Goal: Navigation & Orientation: Find specific page/section

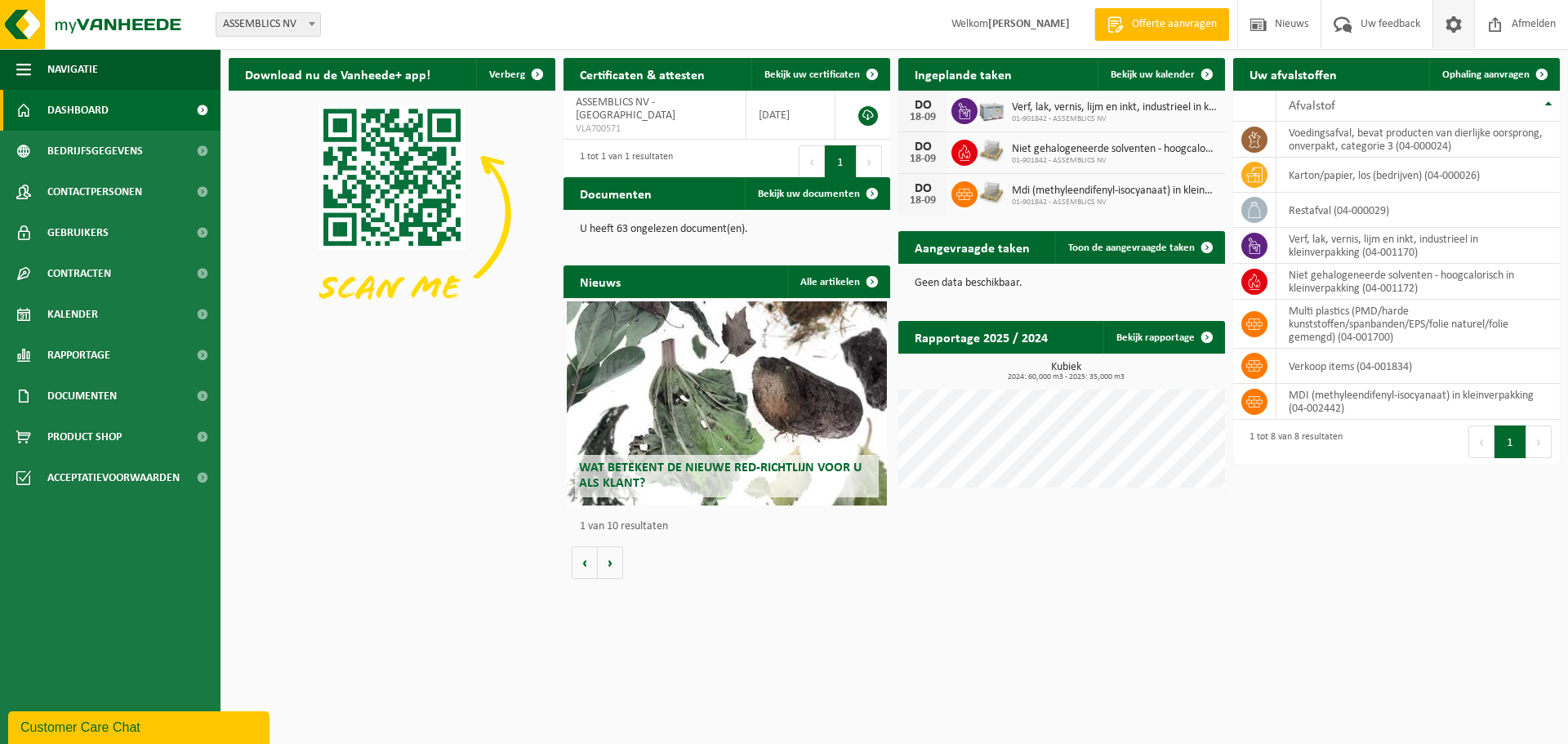
click at [1442, 29] on span at bounding box center [1454, 24] width 25 height 48
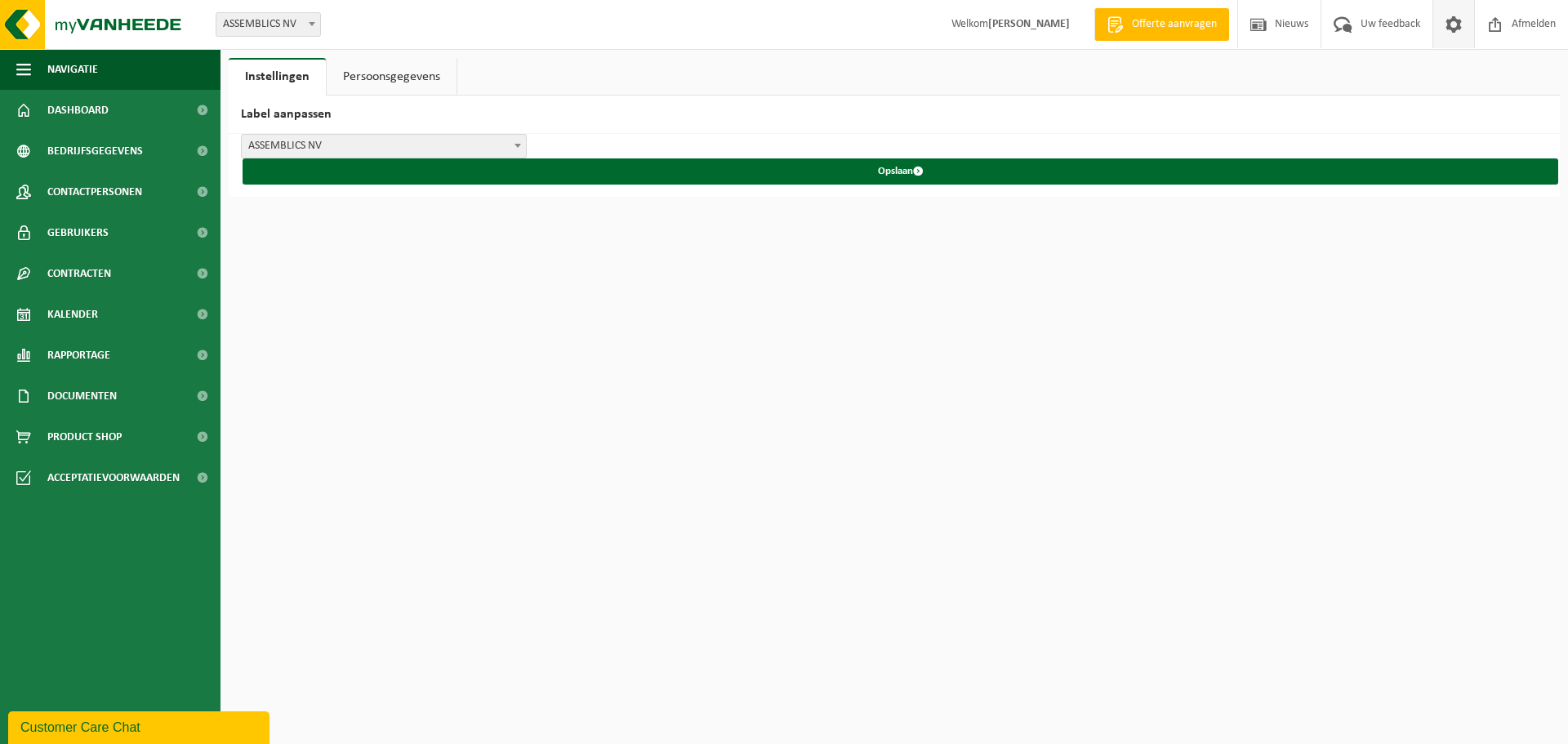
click at [377, 78] on link "Persoonsgegevens" at bounding box center [391, 77] width 129 height 38
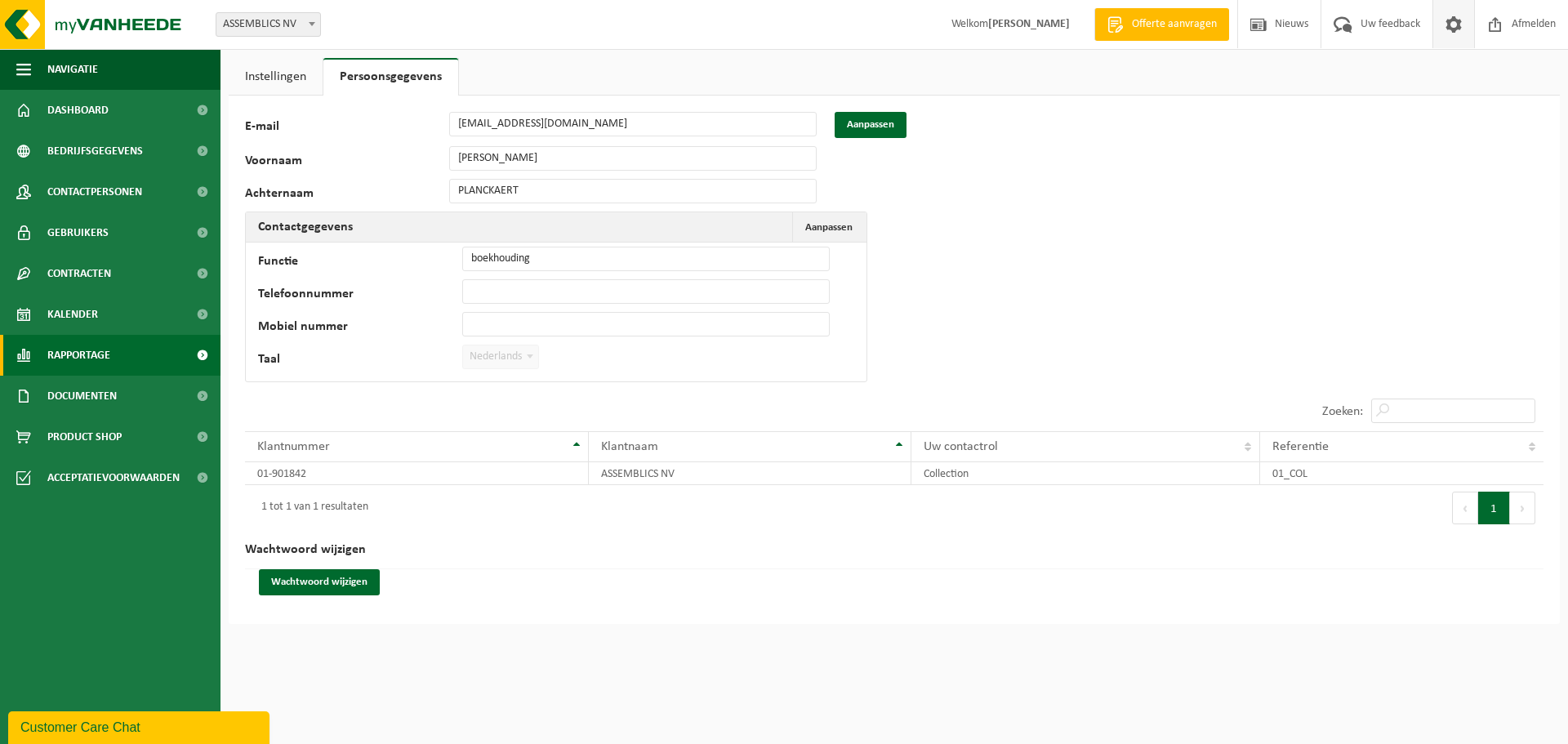
click at [105, 368] on span "Rapportage" at bounding box center [78, 355] width 63 height 41
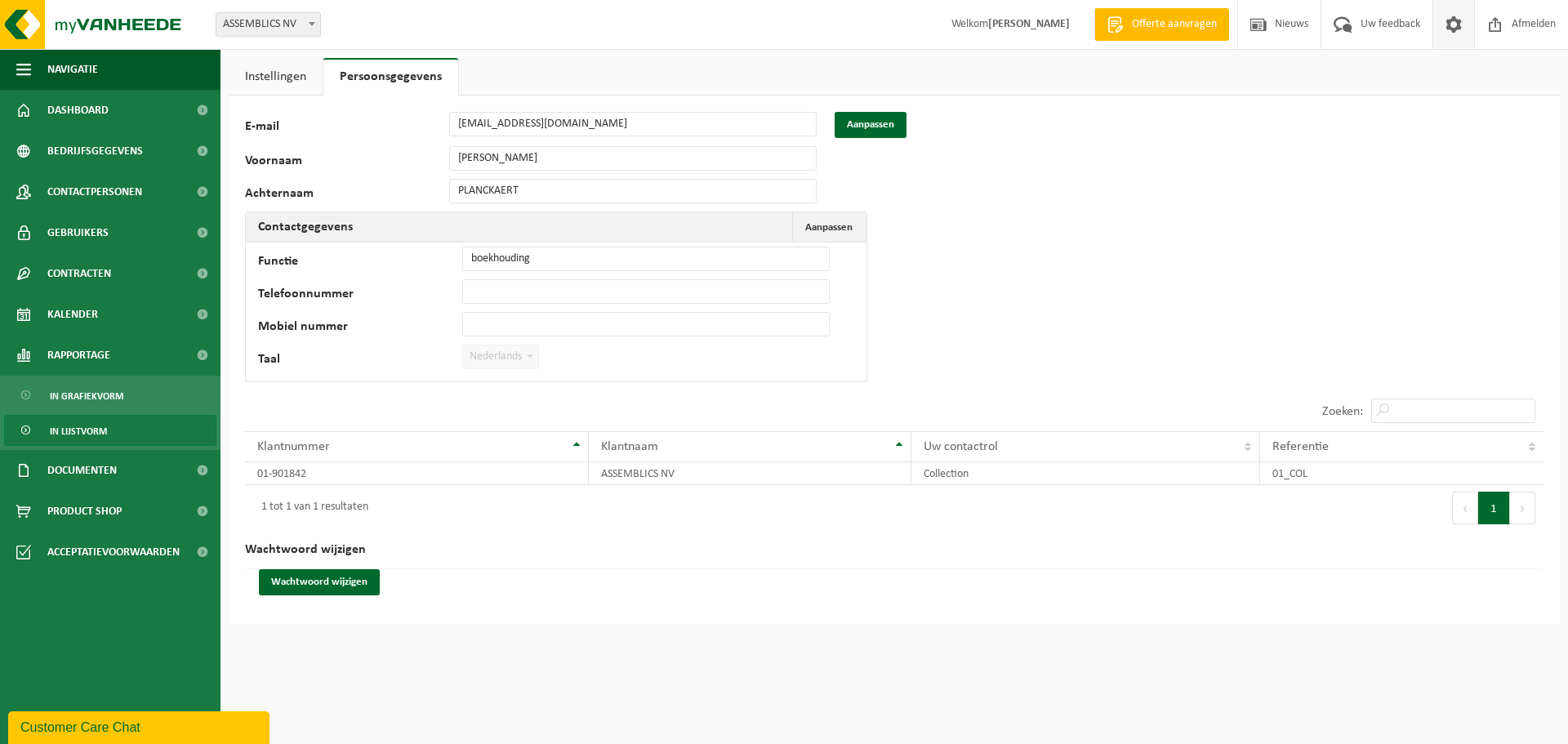
click at [97, 425] on span "In lijstvorm" at bounding box center [78, 431] width 57 height 31
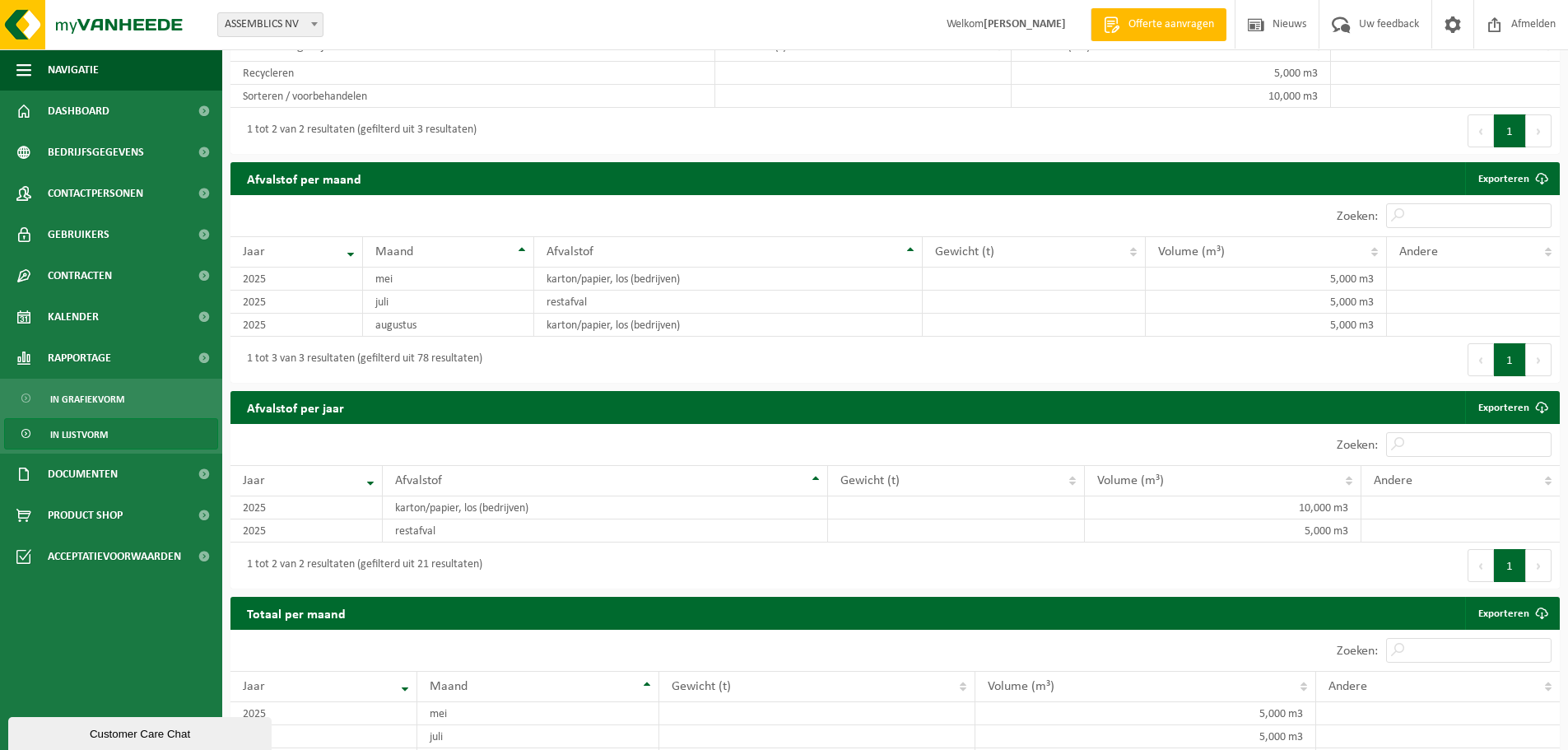
scroll to position [705, 0]
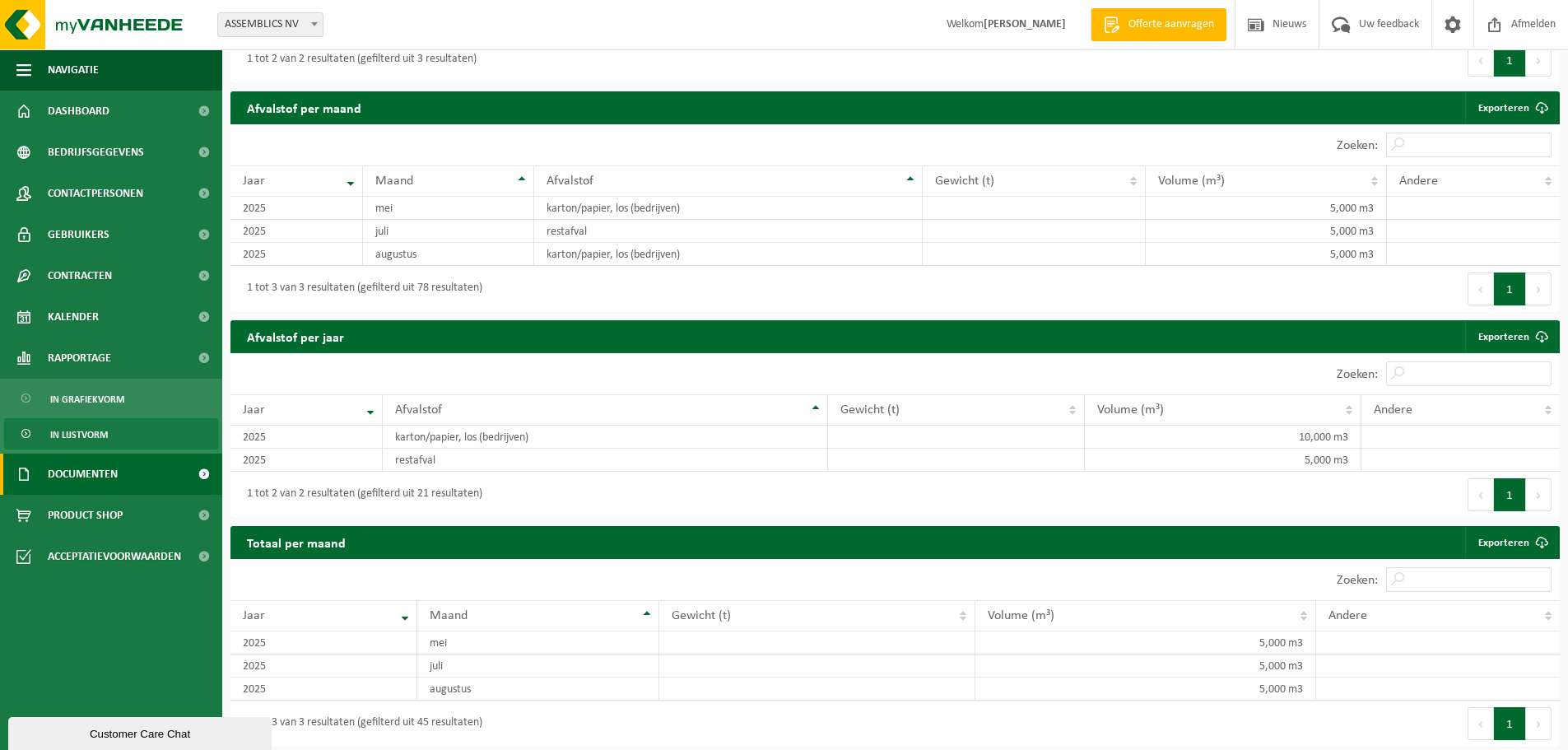
click at [85, 475] on span "Documenten" at bounding box center [82, 474] width 70 height 41
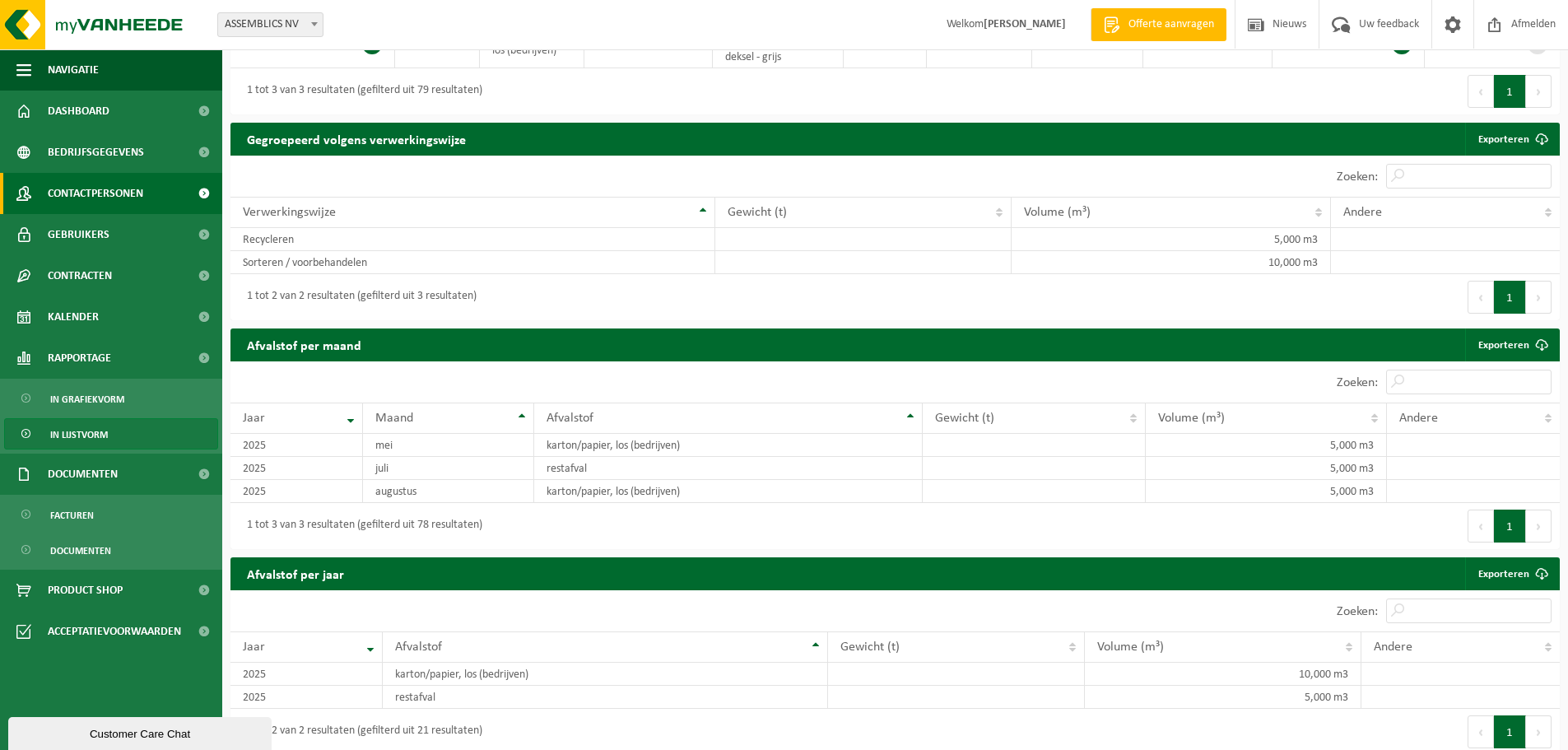
scroll to position [376, 0]
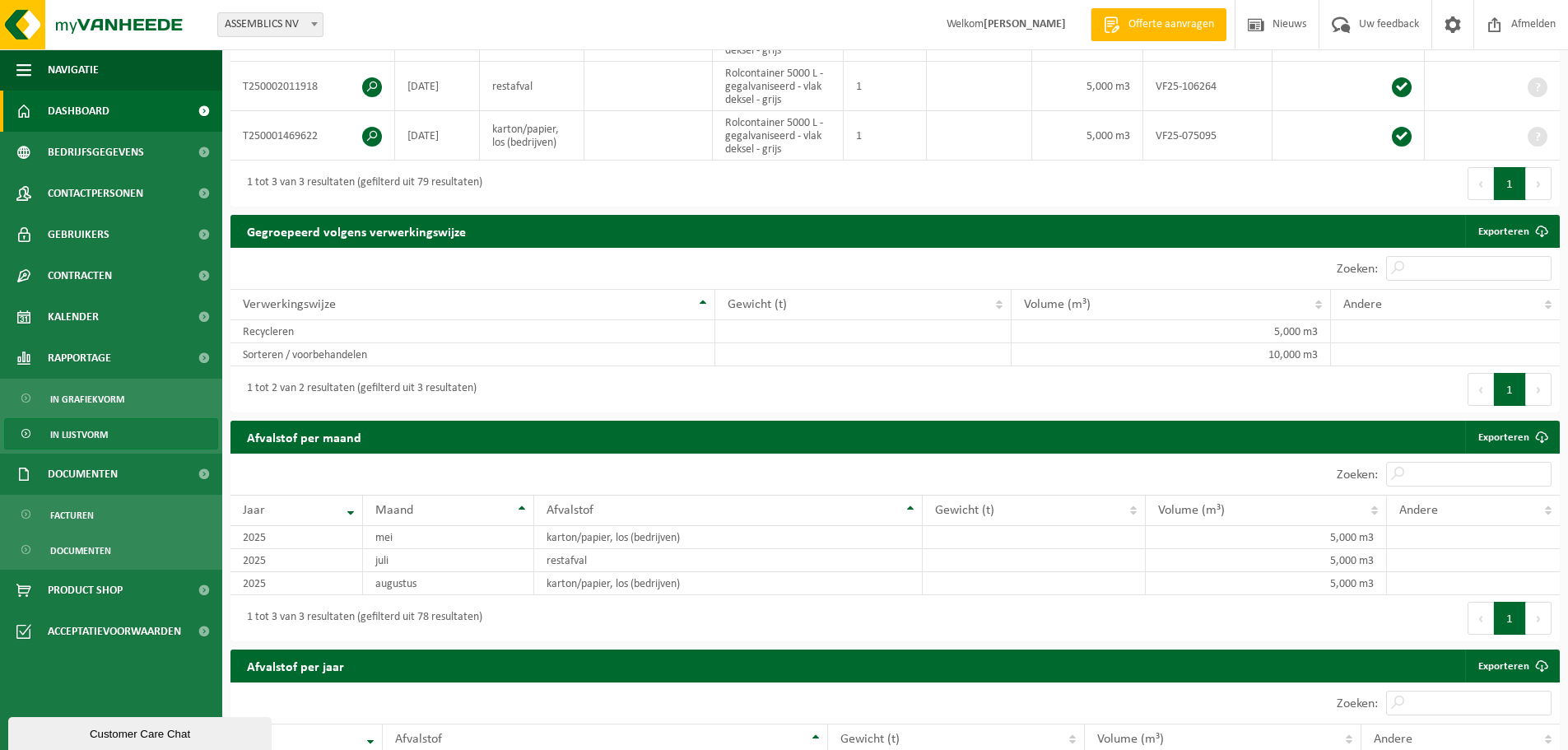
click at [82, 118] on span "Dashboard" at bounding box center [78, 111] width 62 height 41
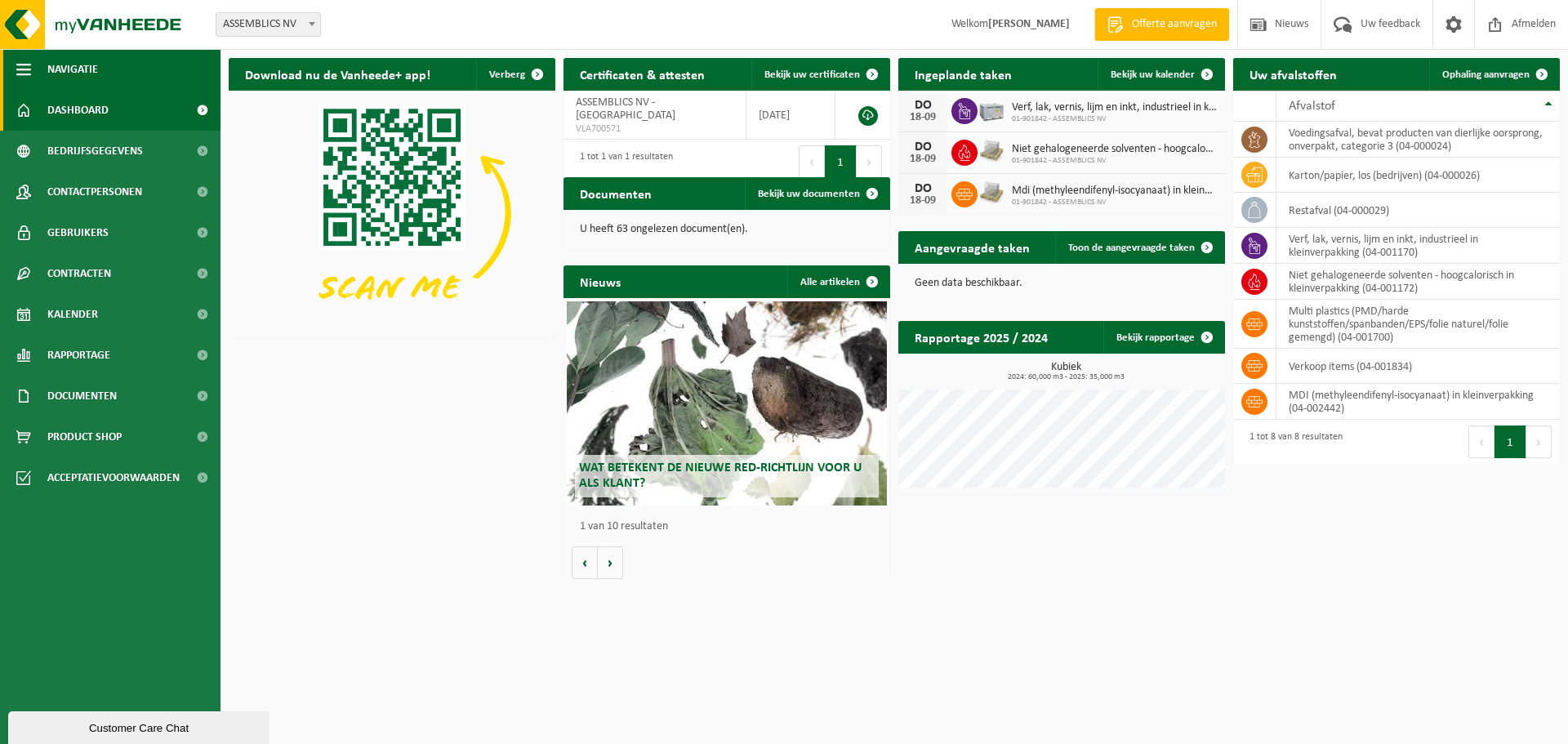
click at [87, 75] on span "Navigatie" at bounding box center [73, 69] width 51 height 41
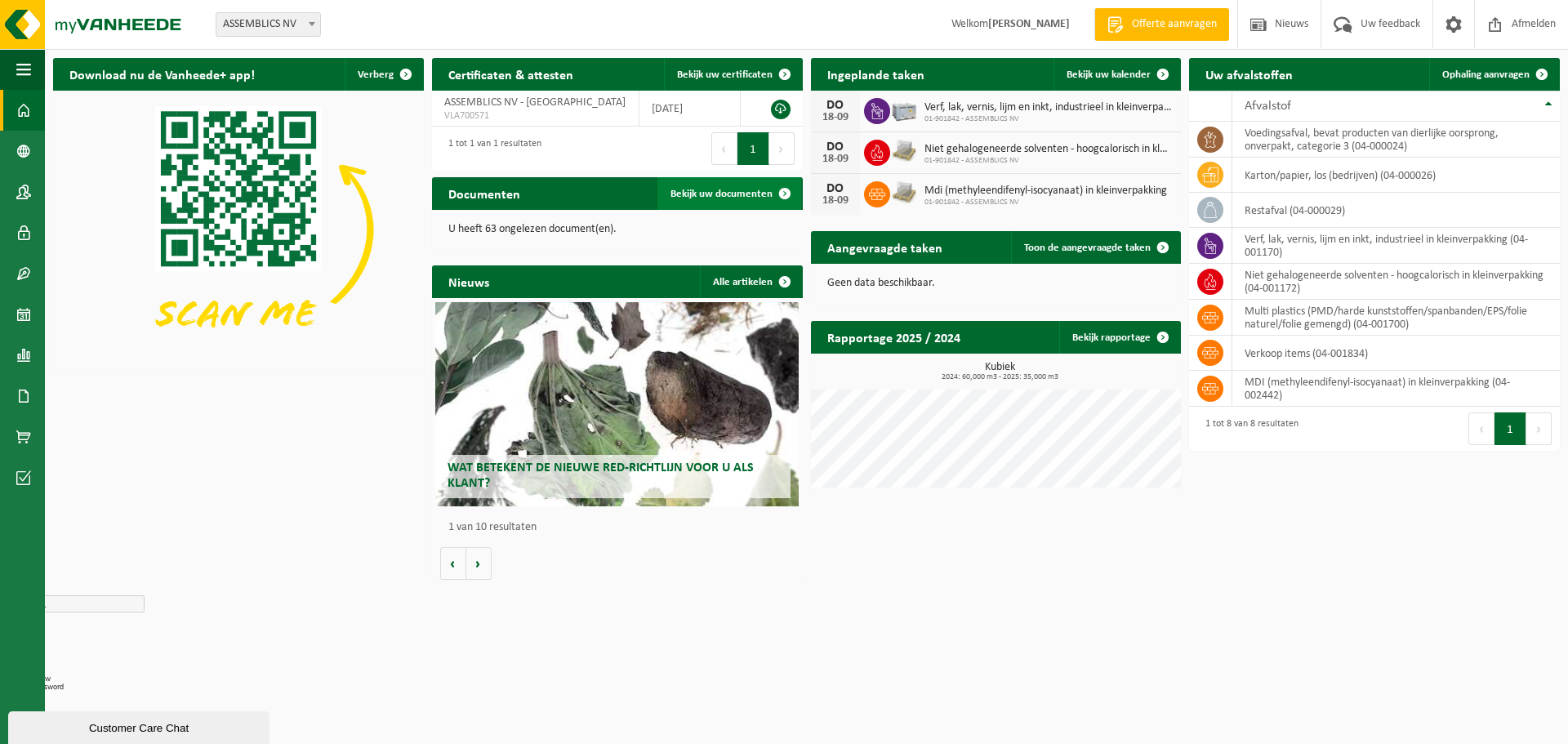
click at [714, 186] on link "Bekijk uw documenten" at bounding box center [730, 194] width 144 height 33
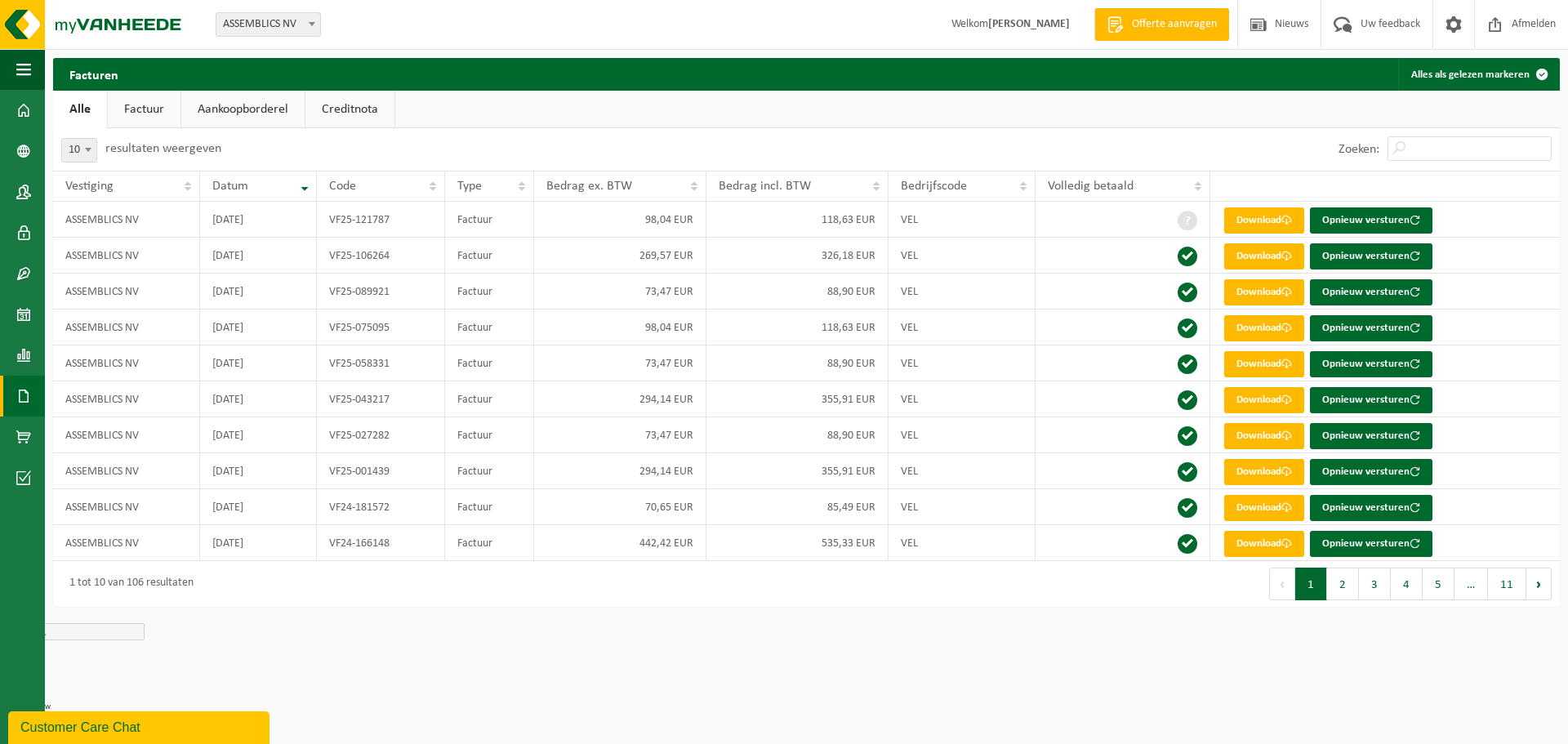
click at [157, 109] on link "Factuur" at bounding box center [144, 110] width 73 height 38
click at [238, 112] on link "Aankoopborderel" at bounding box center [245, 110] width 123 height 38
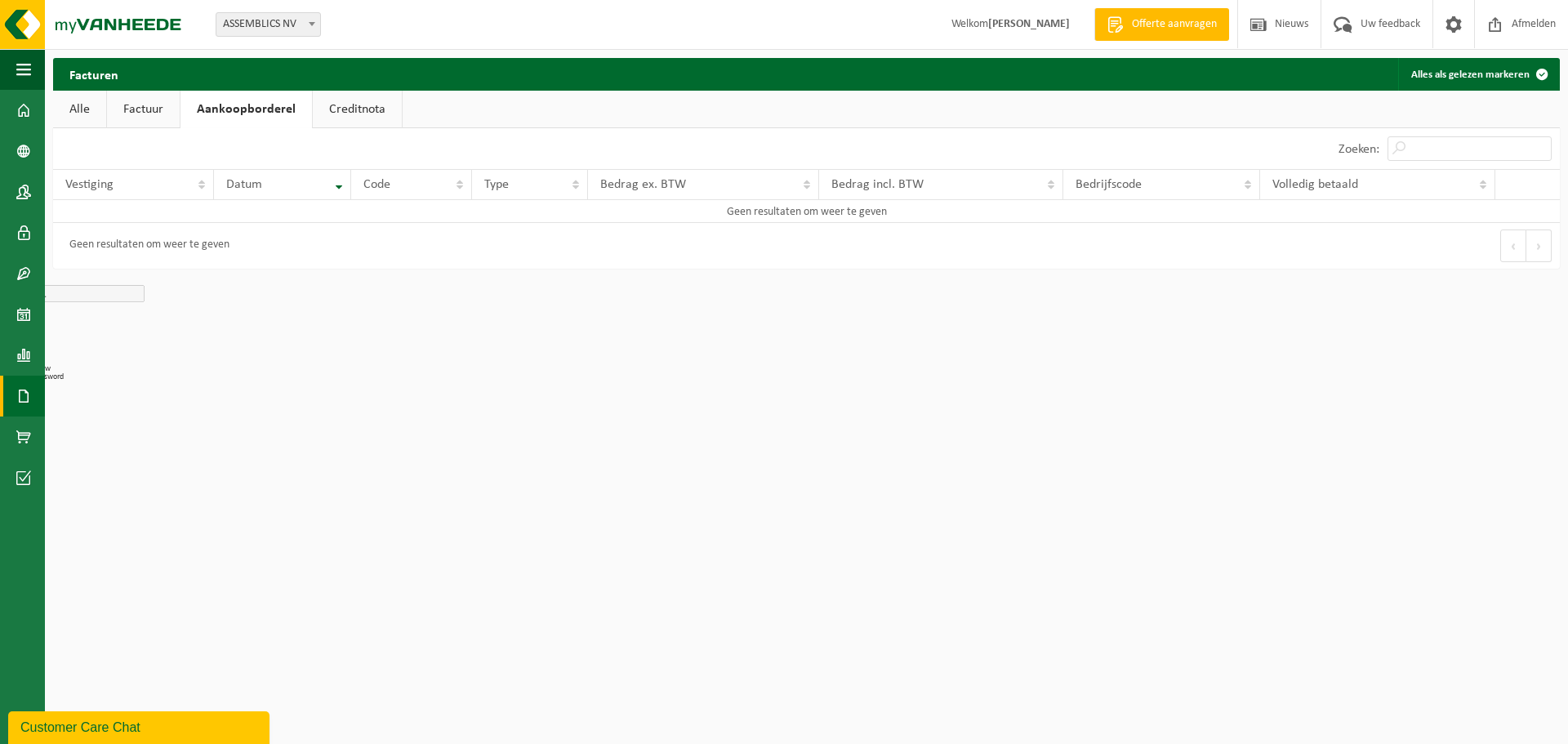
click at [336, 112] on link "Creditnota" at bounding box center [357, 110] width 89 height 38
click at [93, 105] on link "Alle" at bounding box center [79, 110] width 53 height 38
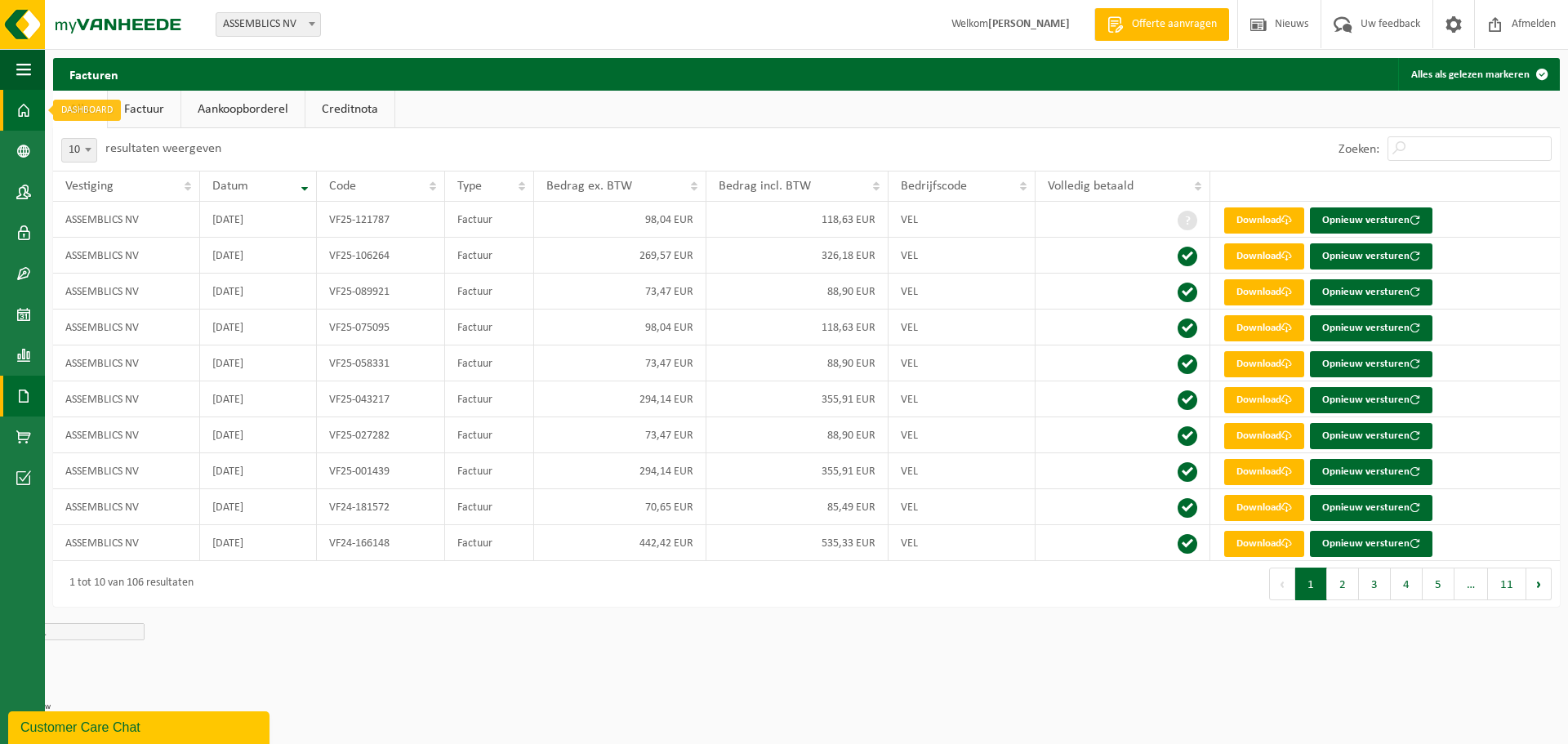
click at [25, 109] on span at bounding box center [24, 110] width 15 height 41
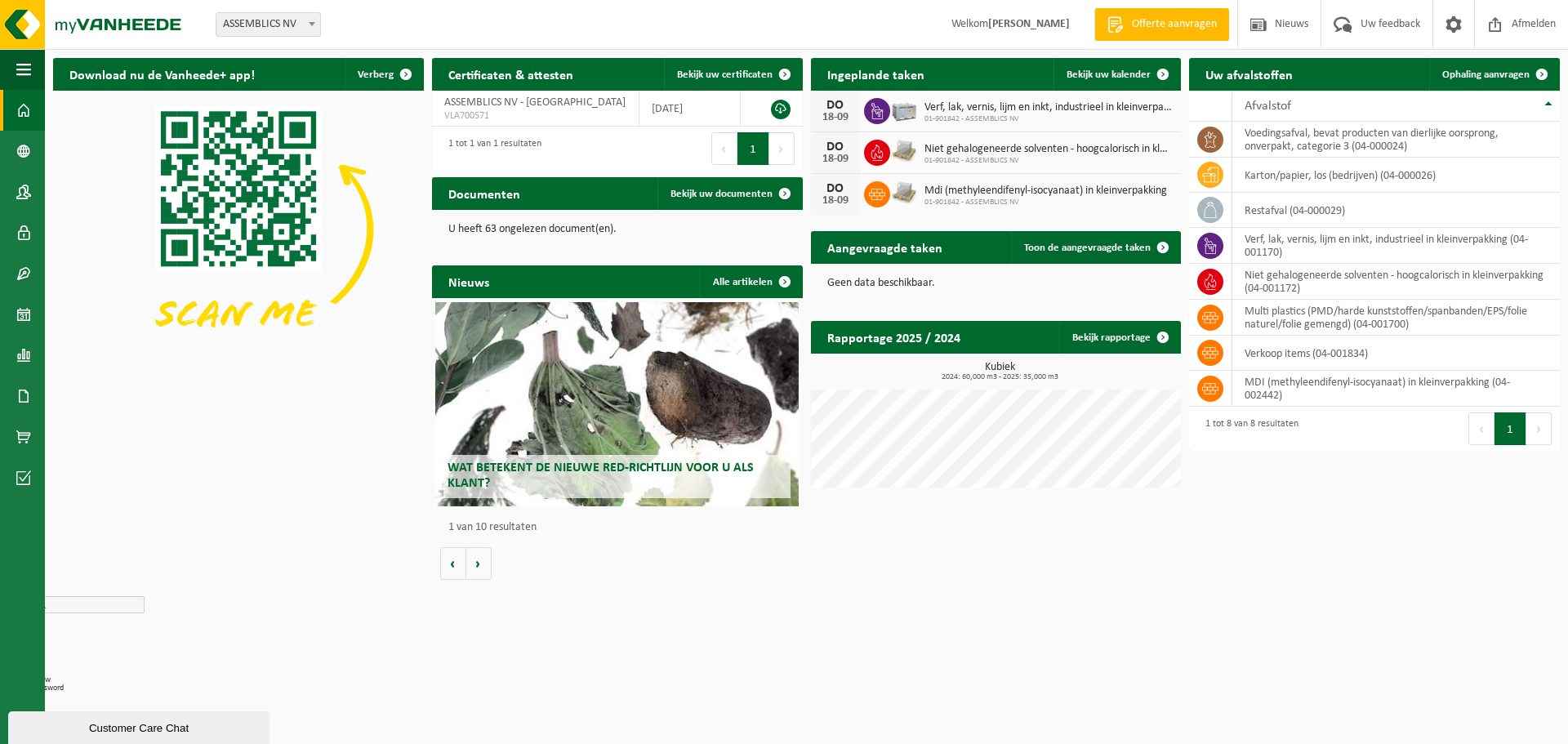
drag, startPoint x: 1031, startPoint y: 26, endPoint x: 1000, endPoint y: 31, distance: 31.4
click at [1031, 26] on strong "[PERSON_NAME]" at bounding box center [1029, 24] width 81 height 12
drag, startPoint x: 975, startPoint y: 33, endPoint x: 1124, endPoint y: 36, distance: 149.0
click at [976, 33] on span "Welkom LUCIE PLANCKAERT" at bounding box center [1010, 24] width 151 height 48
click at [1446, 27] on span at bounding box center [1454, 24] width 25 height 48
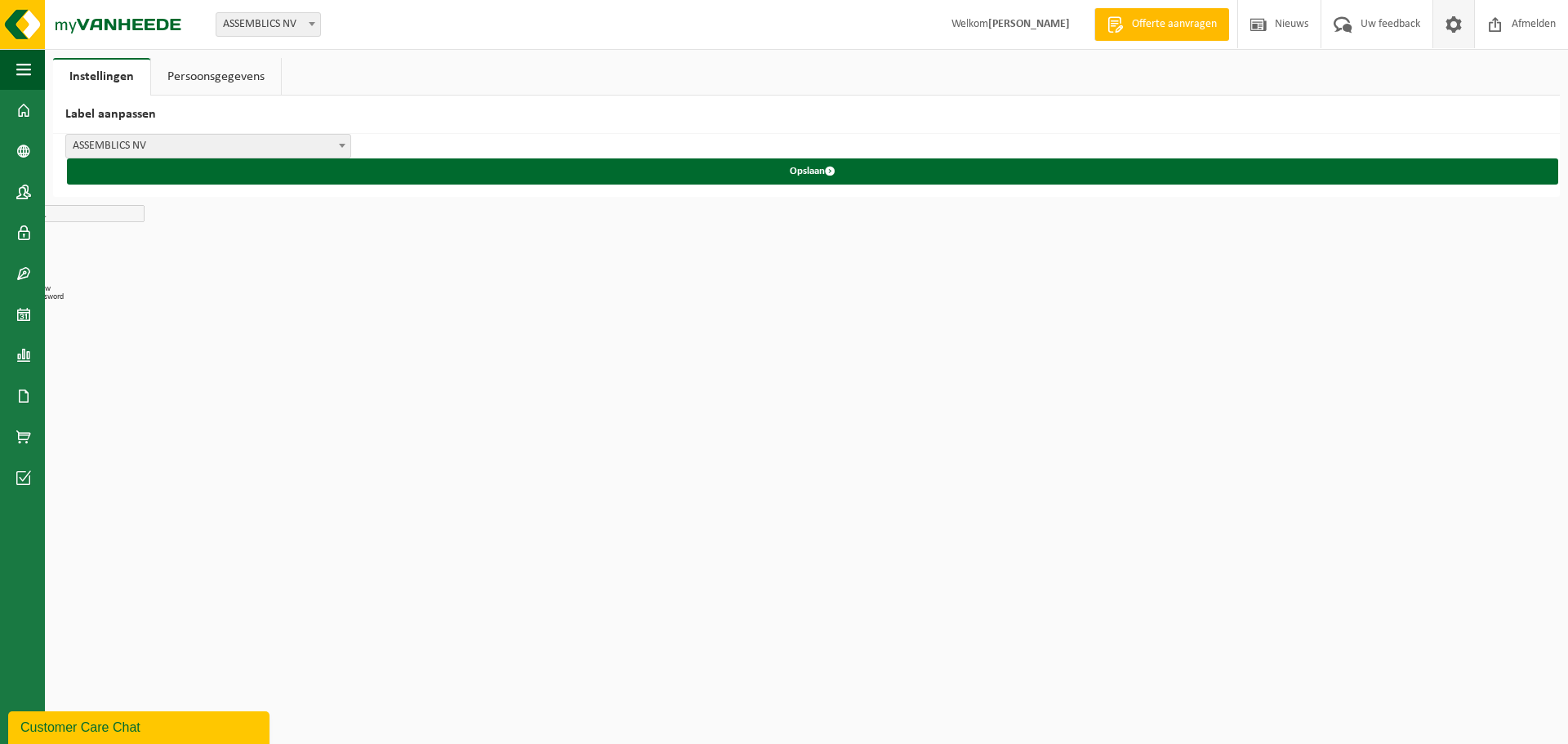
click at [216, 81] on link "Persoonsgegevens" at bounding box center [215, 77] width 129 height 38
